Goal: Check status: Check status

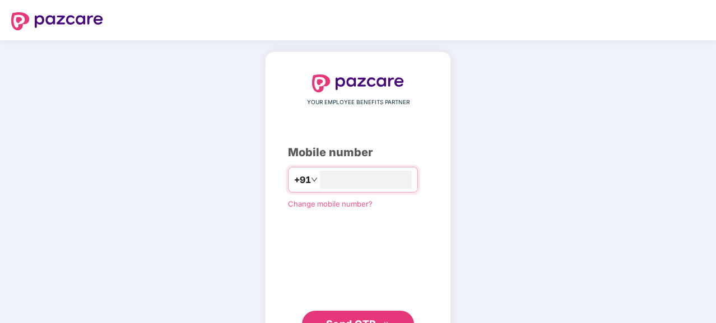
type input "**********"
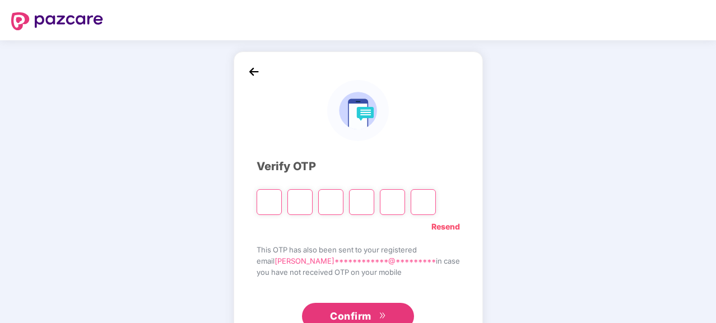
type input "*"
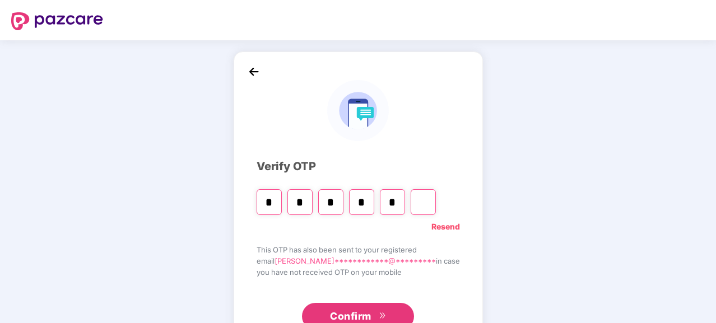
type input "*"
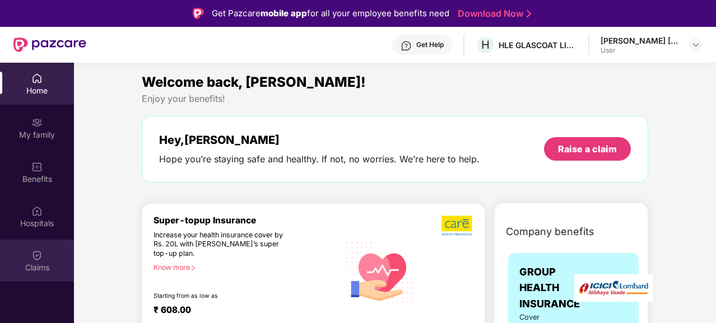
click at [34, 263] on div "Claims" at bounding box center [37, 267] width 74 height 11
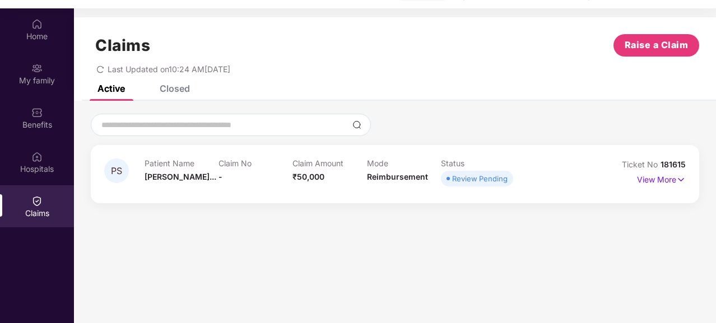
scroll to position [63, 0]
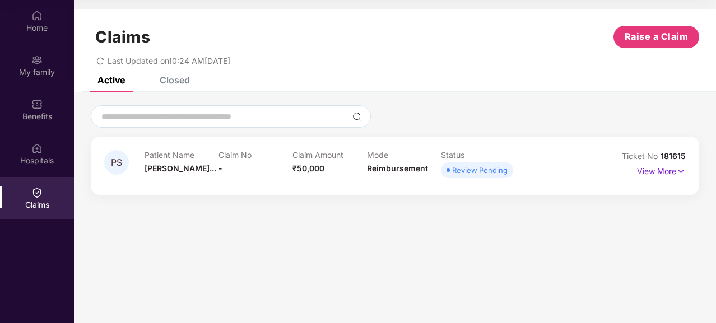
click at [670, 175] on p "View More" at bounding box center [661, 170] width 49 height 15
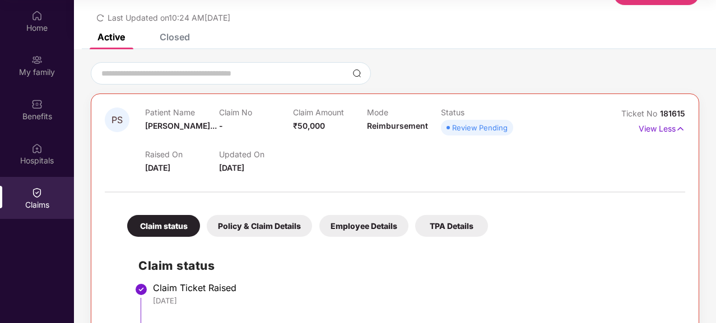
scroll to position [0, 0]
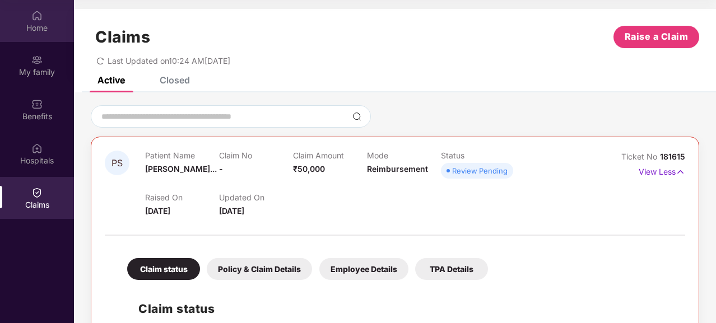
click at [42, 22] on div "Home" at bounding box center [37, 27] width 74 height 11
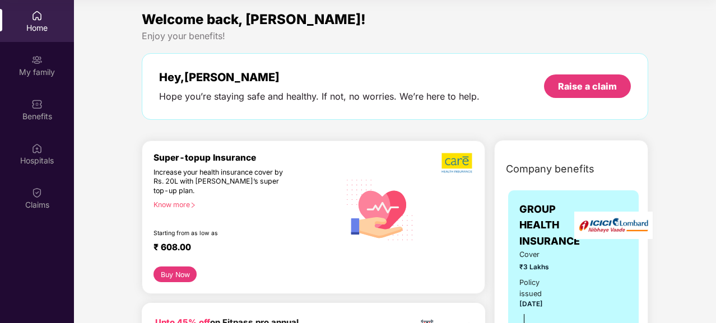
click at [377, 12] on div "Welcome back, [PERSON_NAME]!" at bounding box center [395, 19] width 507 height 21
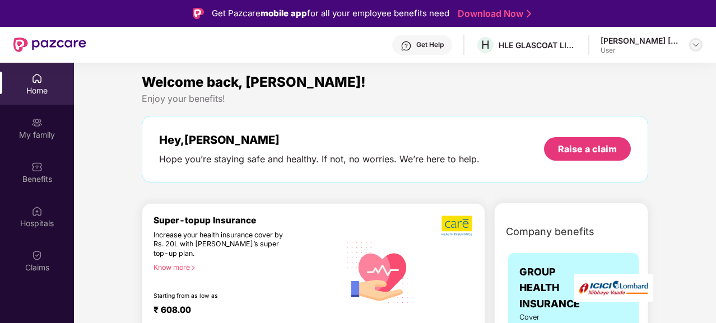
click at [697, 45] on img at bounding box center [695, 44] width 9 height 9
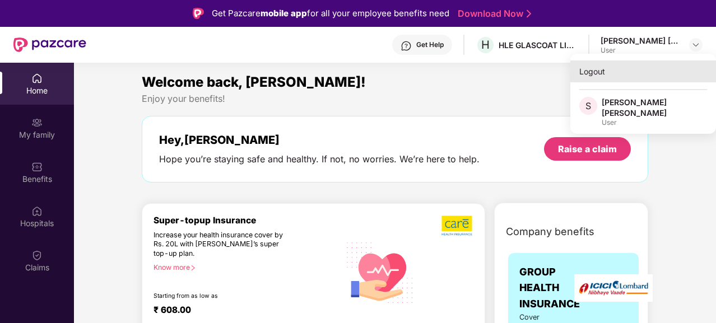
click at [592, 74] on div "Logout" at bounding box center [643, 72] width 146 height 22
